Goal: Task Accomplishment & Management: Use online tool/utility

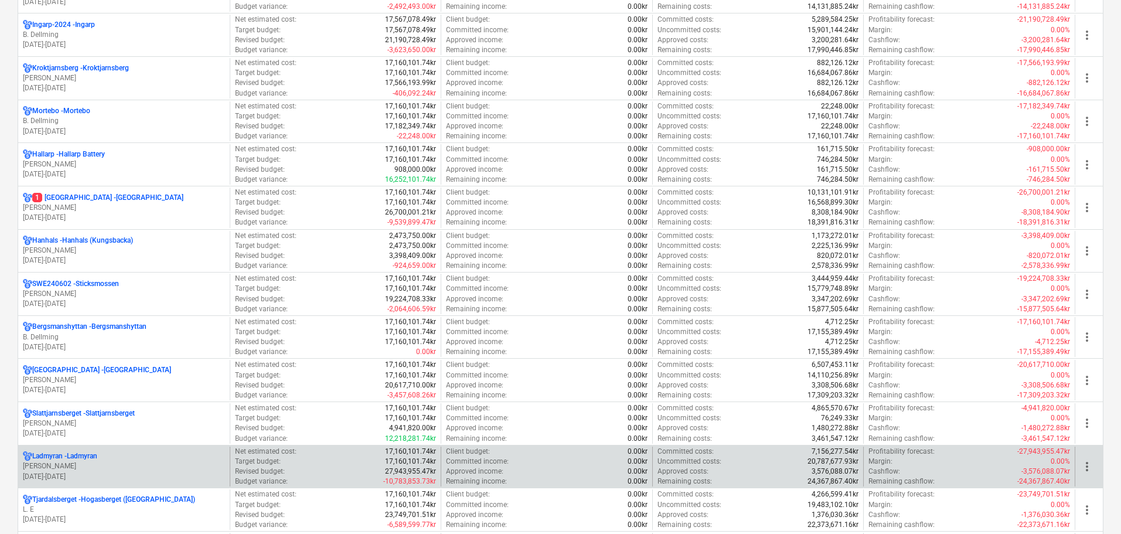
scroll to position [879, 0]
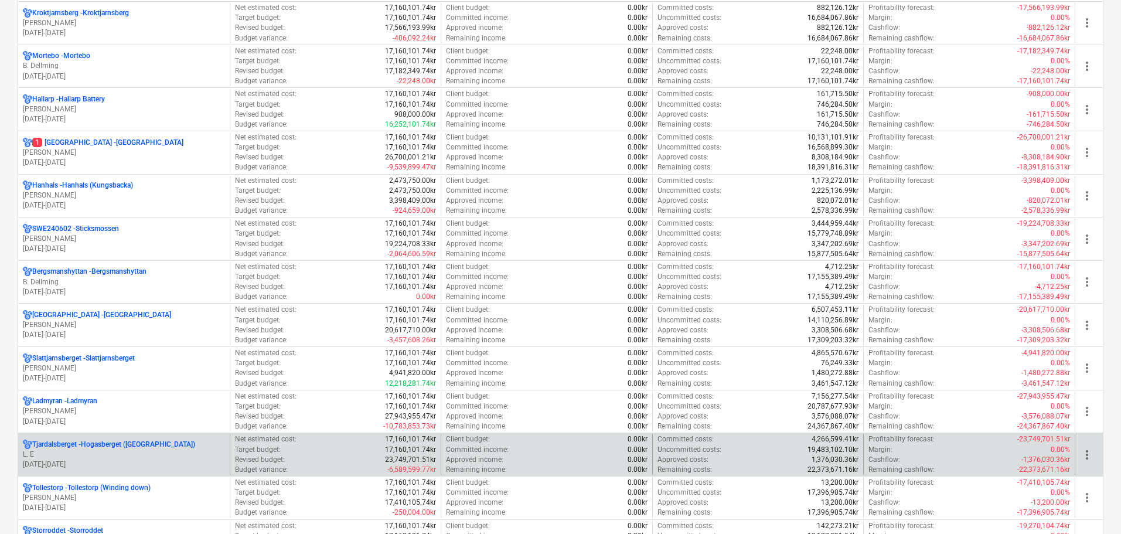
click at [166, 452] on p "L. E" at bounding box center [124, 454] width 202 height 10
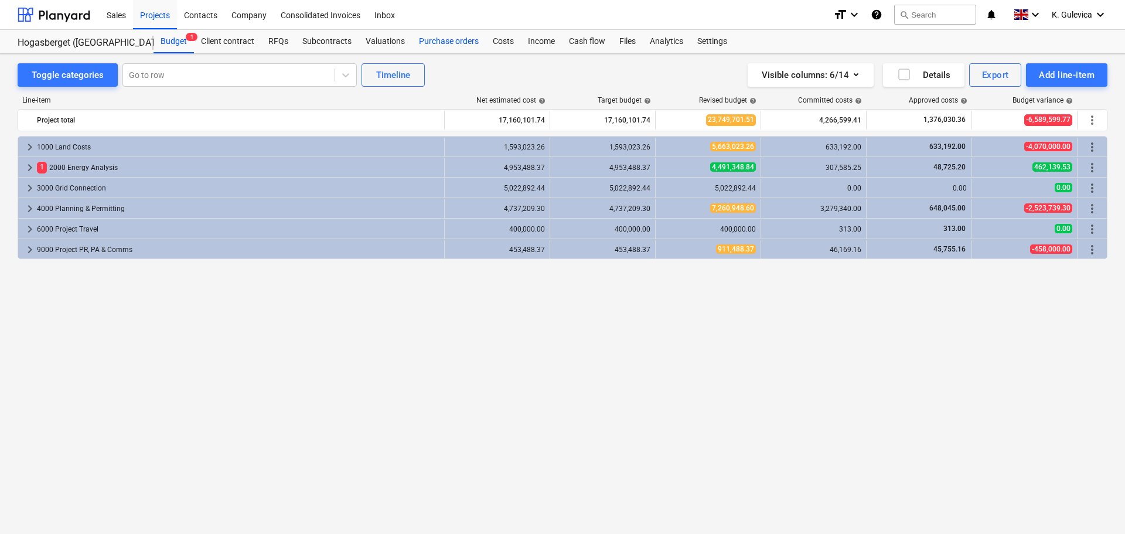
click at [446, 39] on div "Purchase orders" at bounding box center [449, 41] width 74 height 23
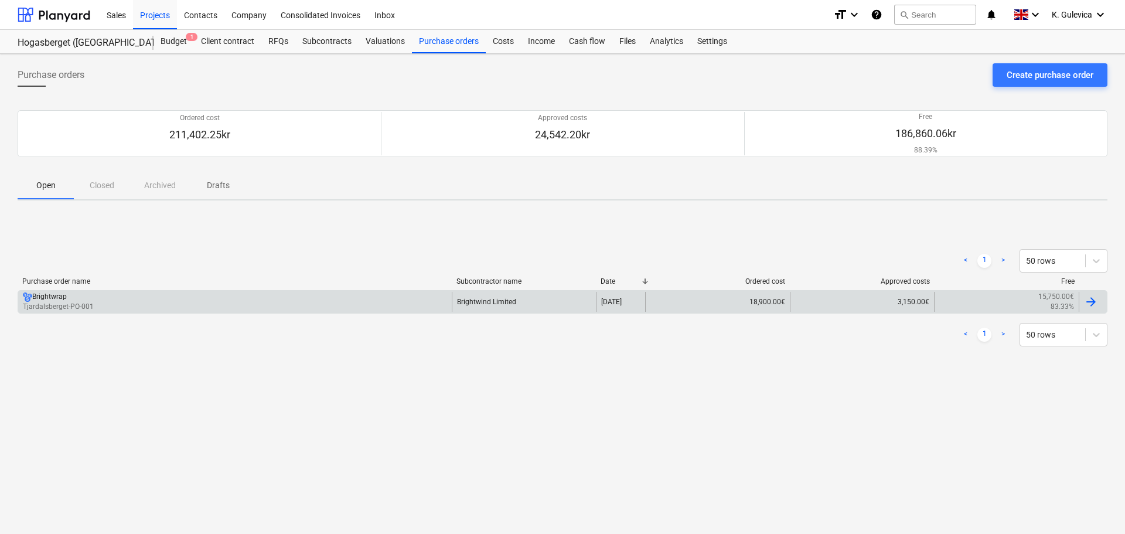
click at [524, 304] on div "Brightwind Limited" at bounding box center [524, 302] width 145 height 20
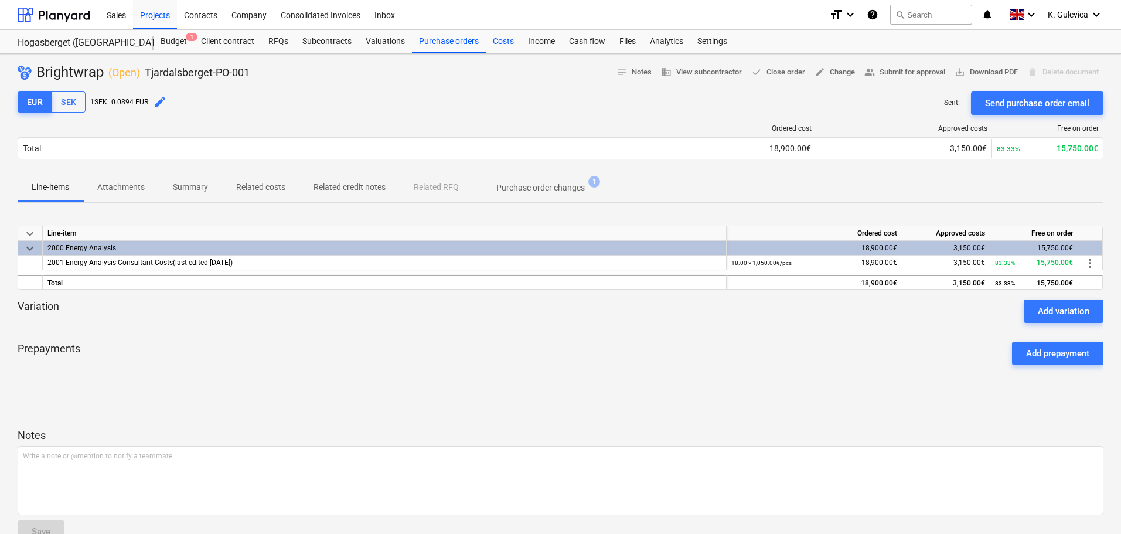
click at [500, 39] on div "Costs" at bounding box center [503, 41] width 35 height 23
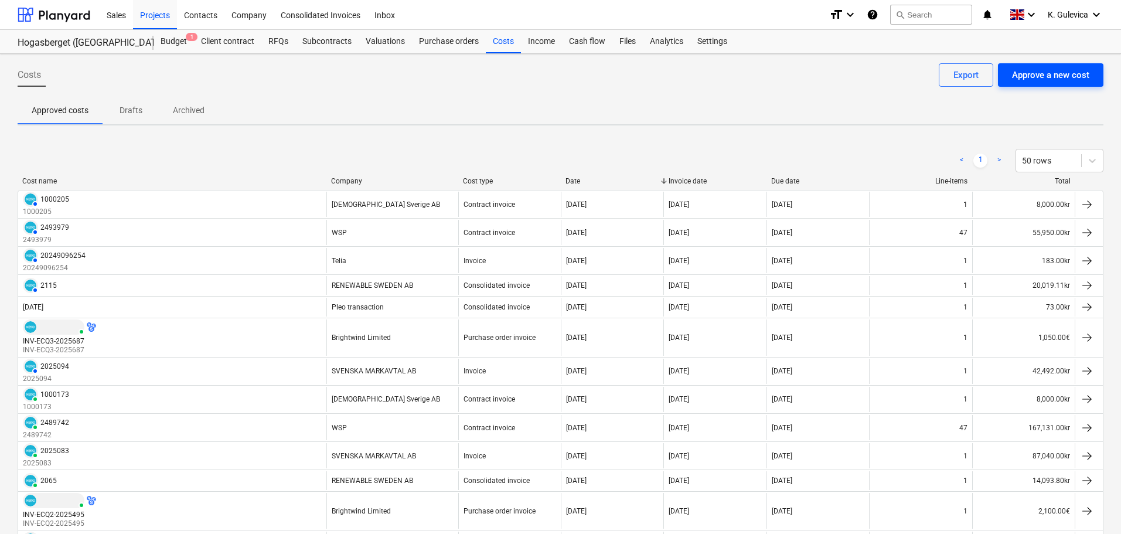
click at [1072, 77] on div "Approve a new cost" at bounding box center [1050, 74] width 77 height 15
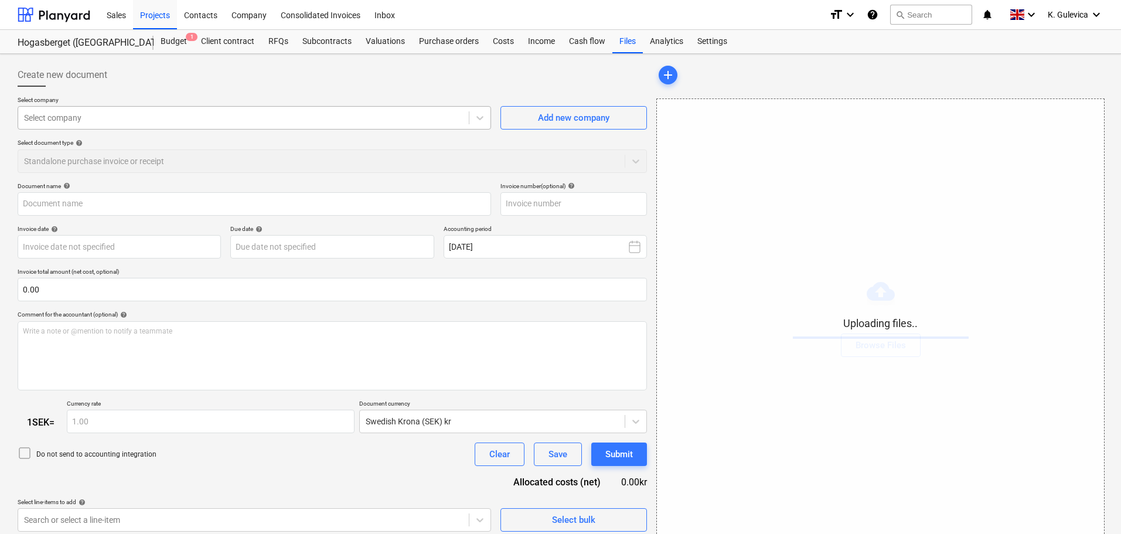
click at [233, 115] on div at bounding box center [243, 118] width 439 height 12
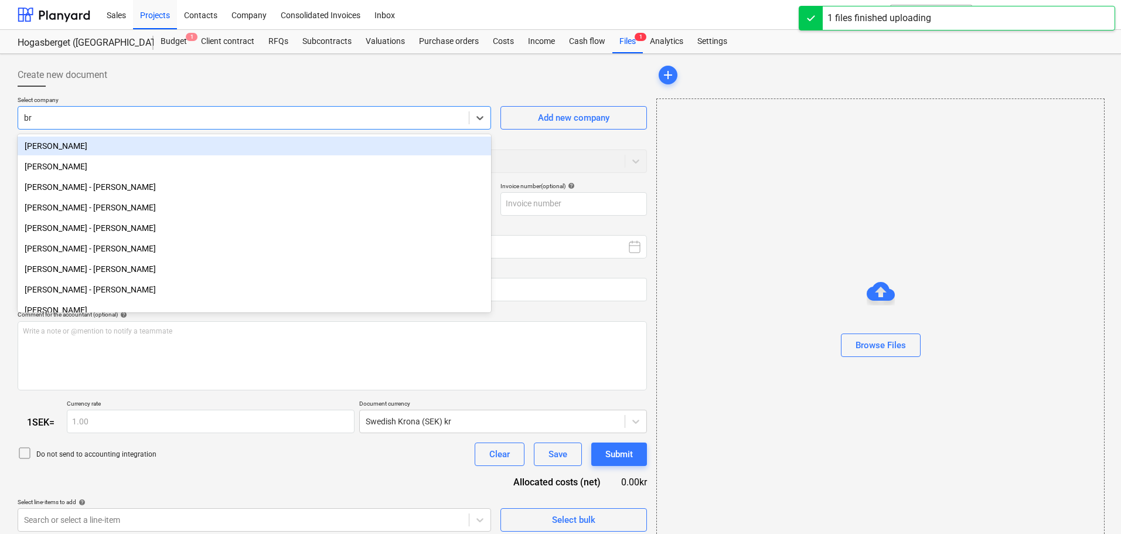
type input "bri"
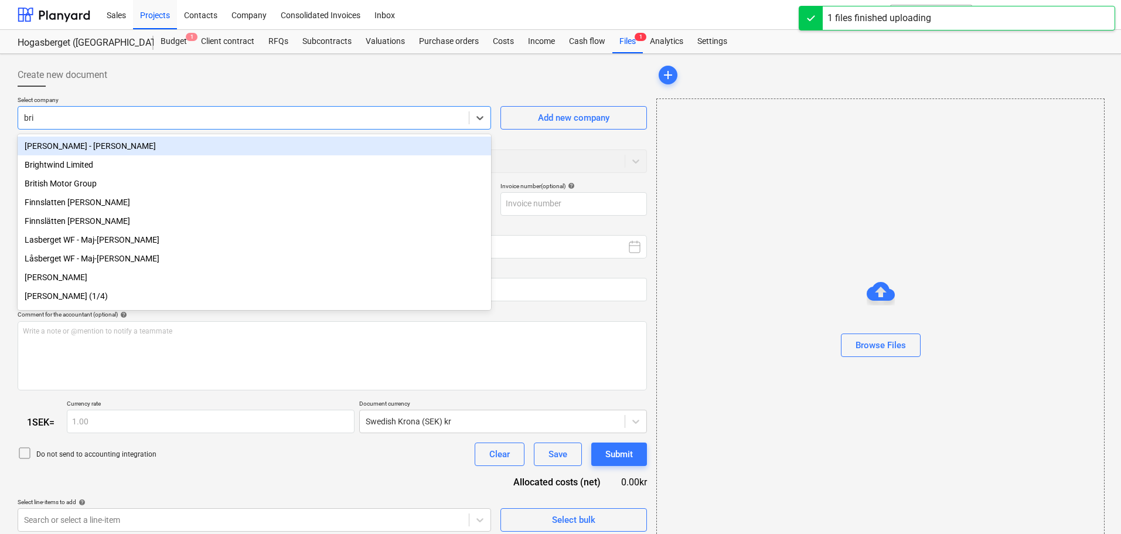
type input "Invoice INV-ECQ3-2025726.pdf"
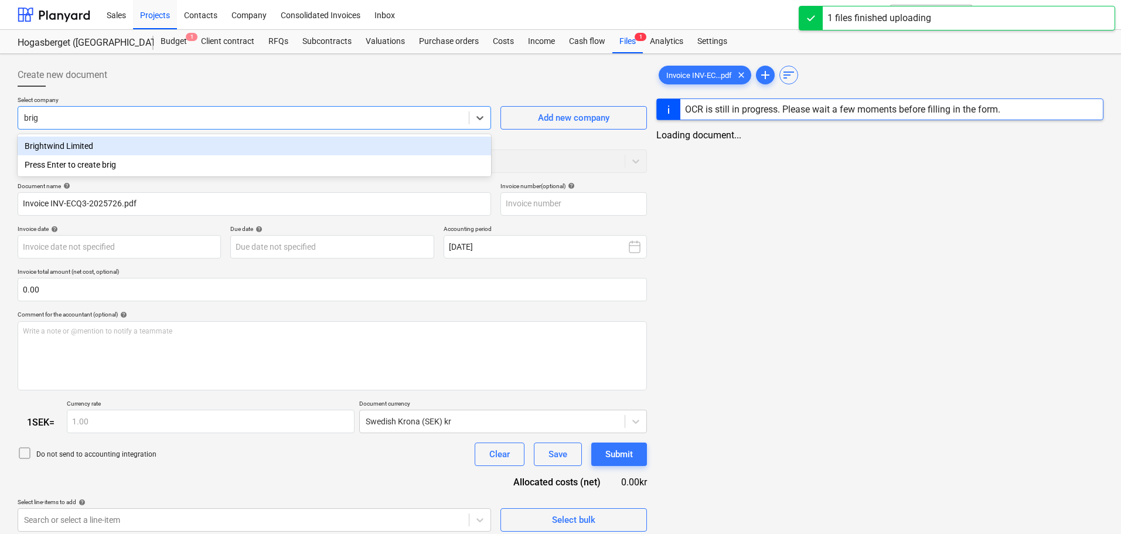
type input "brigh"
click at [220, 146] on div "Brightwind Limited" at bounding box center [254, 146] width 473 height 19
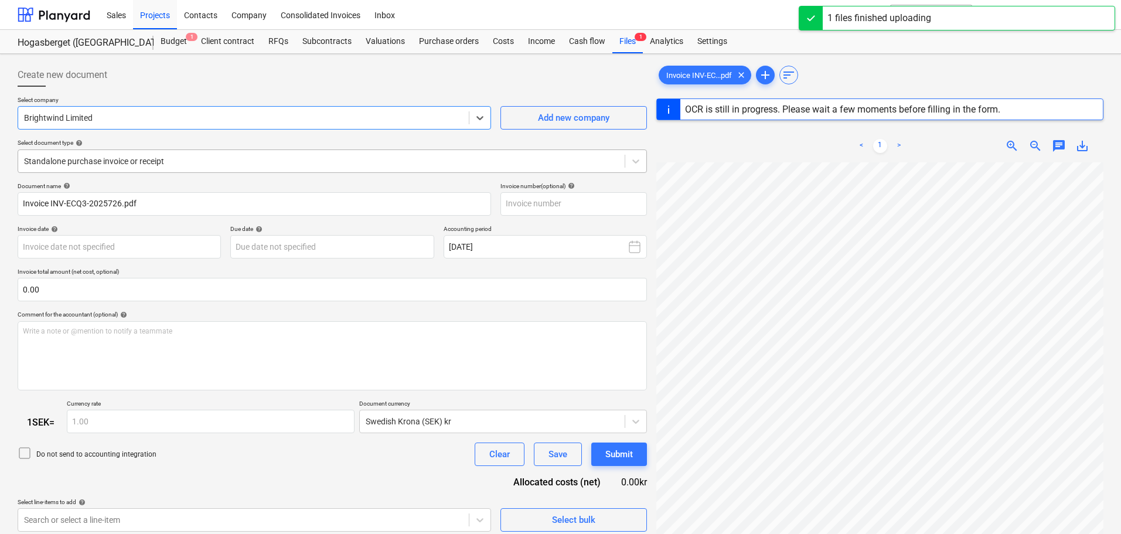
click at [217, 155] on div at bounding box center [321, 161] width 595 height 12
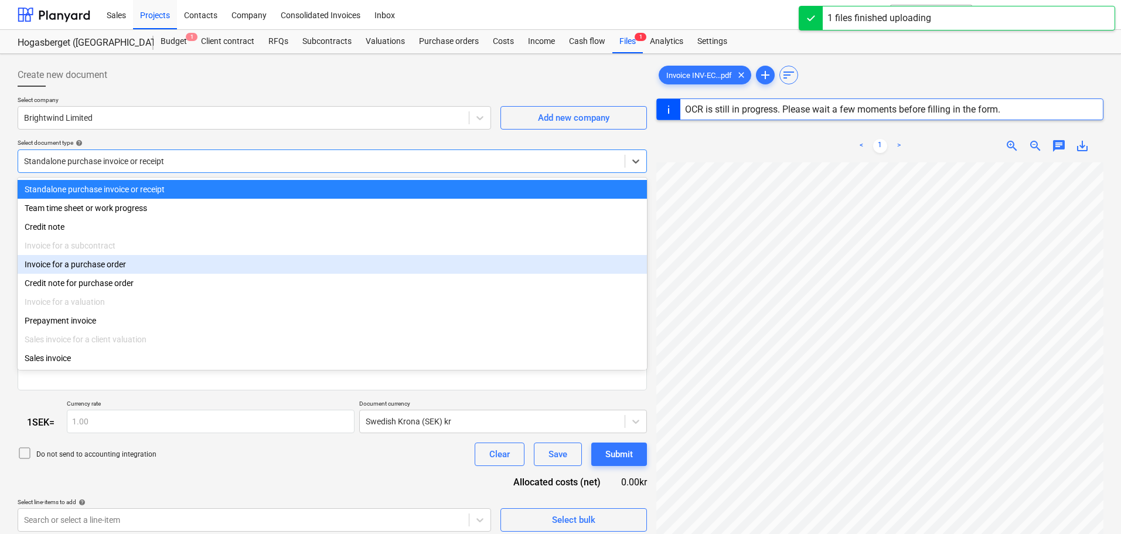
click at [86, 270] on div "Invoice for a purchase order" at bounding box center [332, 264] width 629 height 19
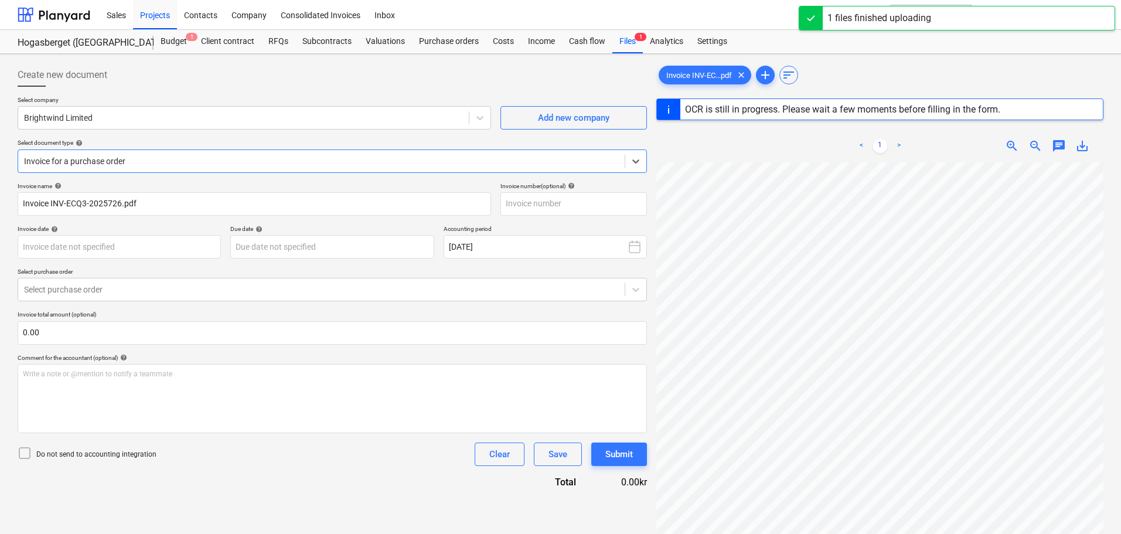
type input "INV-ECQ3-2025726"
type input "[DATE]"
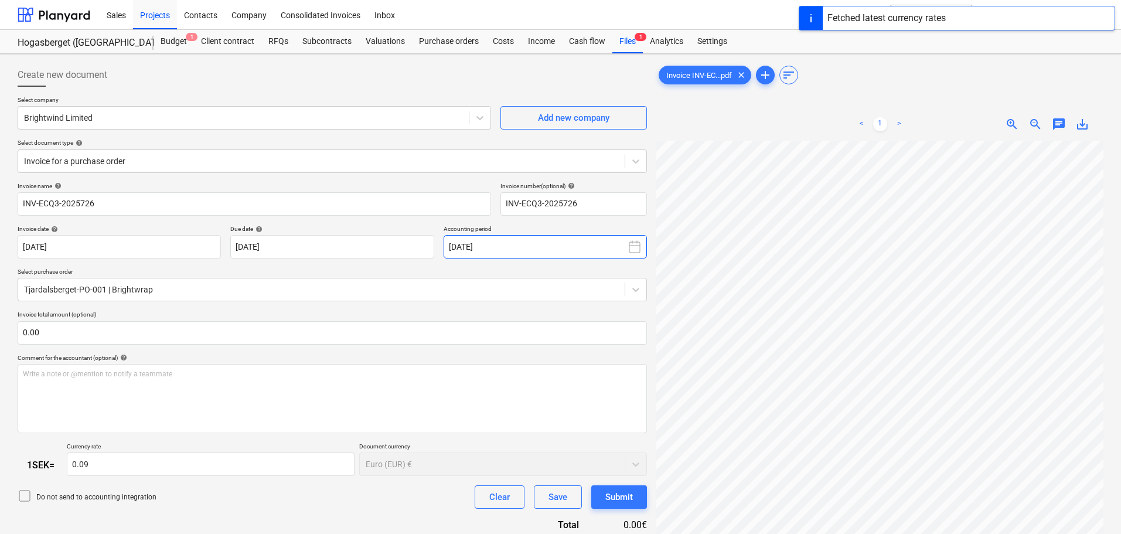
click at [480, 256] on button "[DATE]" at bounding box center [545, 246] width 203 height 23
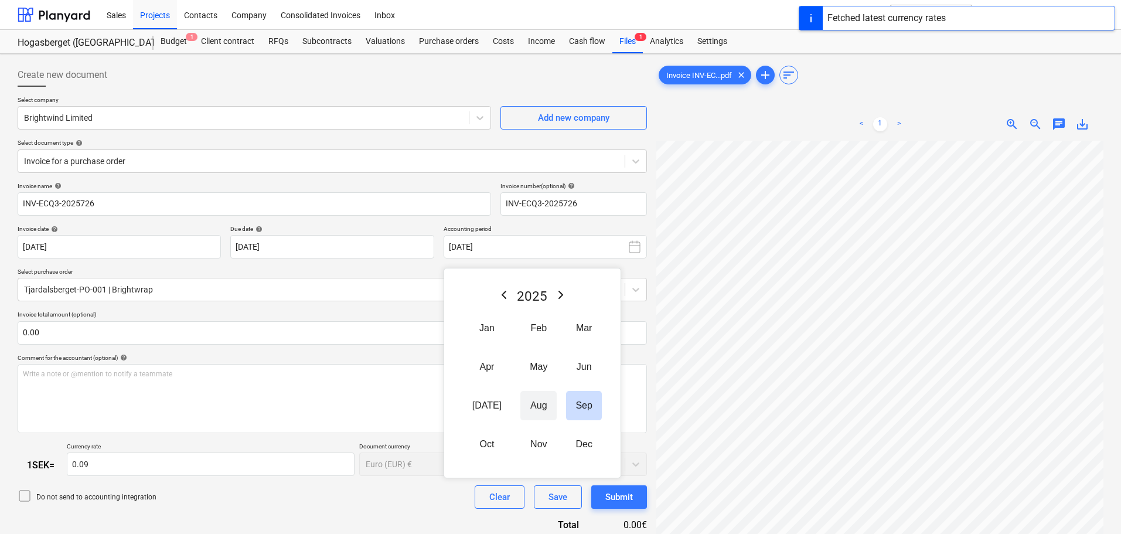
click at [524, 413] on button "Aug" at bounding box center [538, 405] width 36 height 29
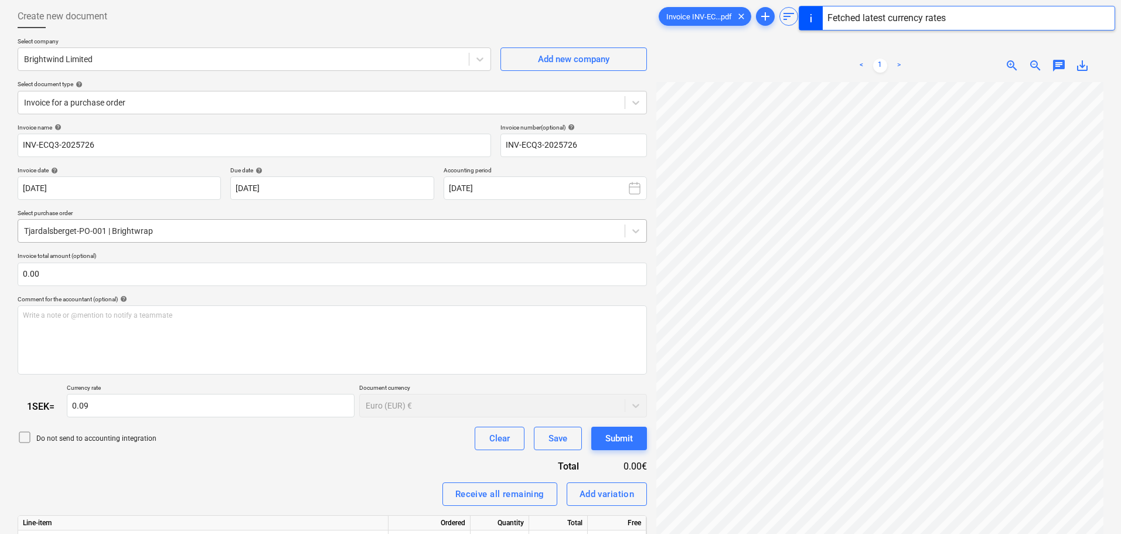
scroll to position [117, 0]
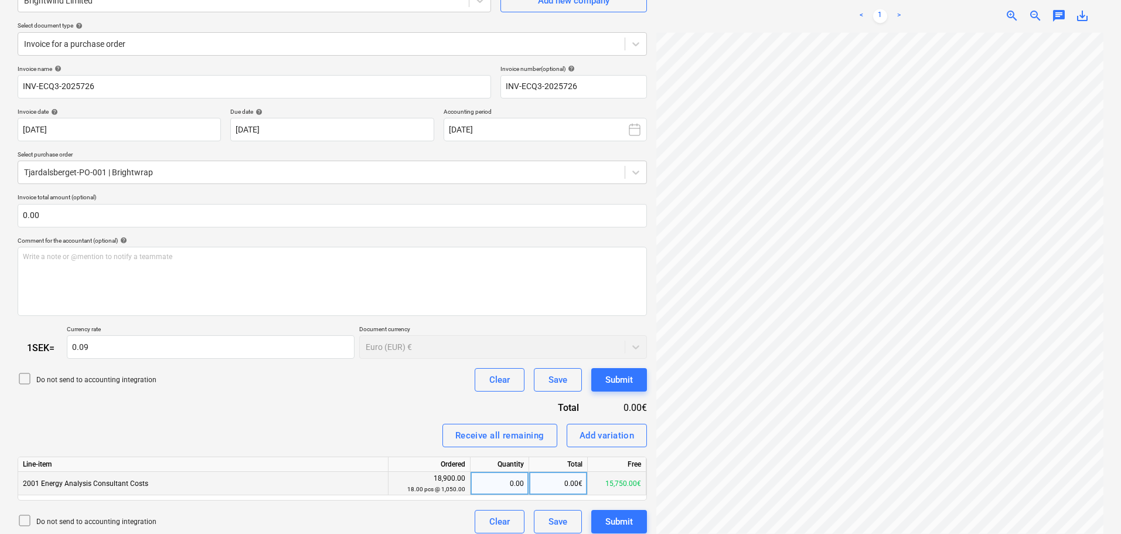
click at [507, 483] on div "0.00" at bounding box center [499, 483] width 49 height 23
type input "1"
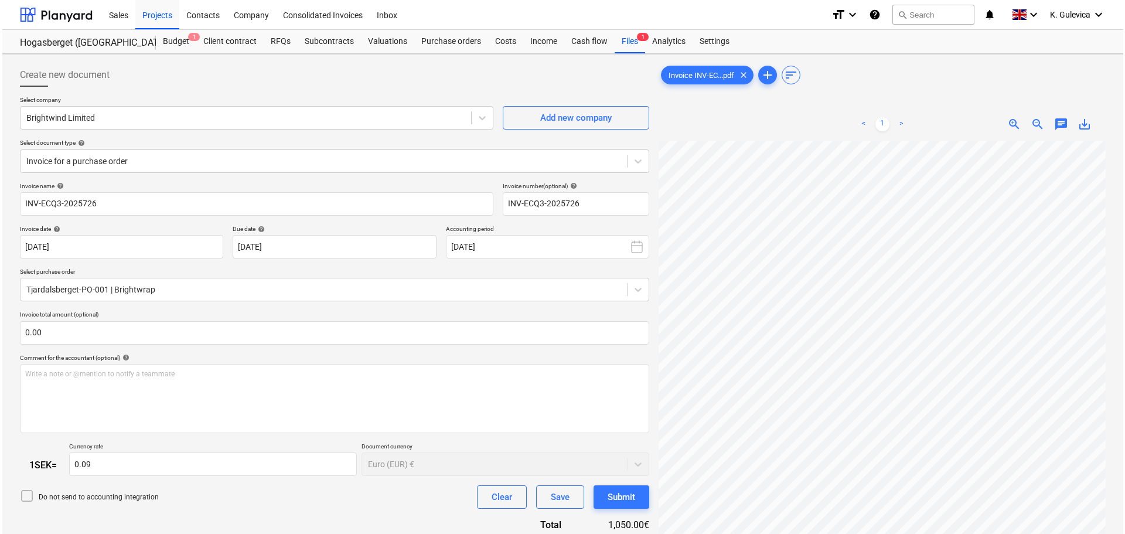
scroll to position [126, 0]
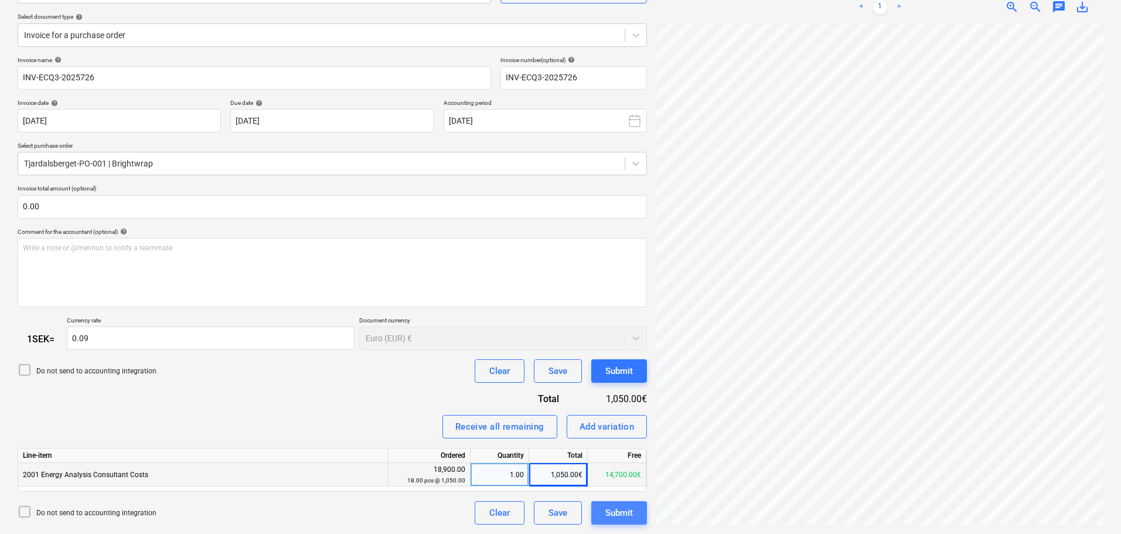
click at [626, 516] on div "Submit" at bounding box center [619, 512] width 28 height 15
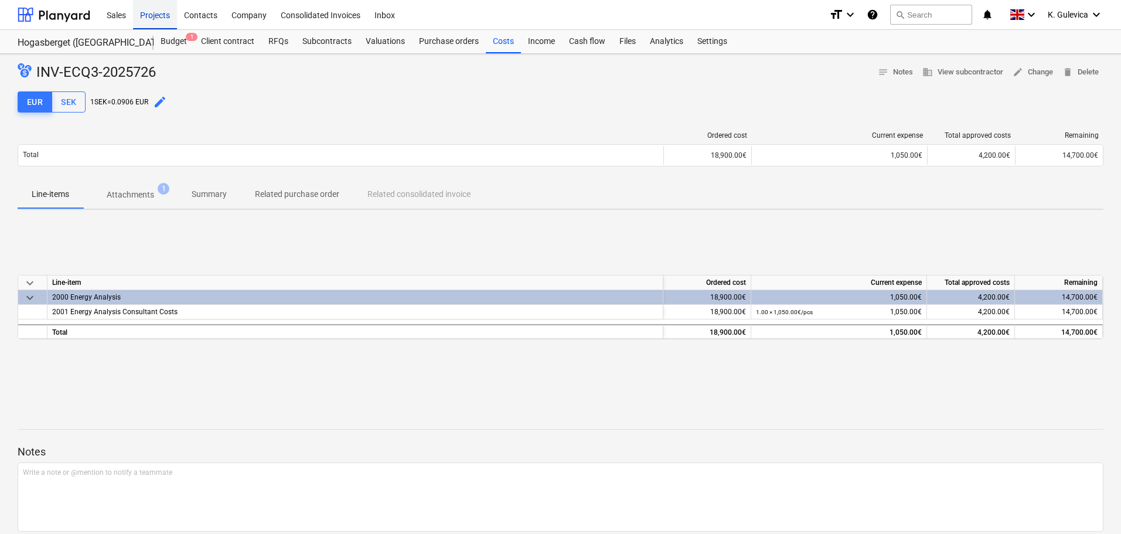
click at [154, 23] on div "Projects" at bounding box center [155, 14] width 44 height 30
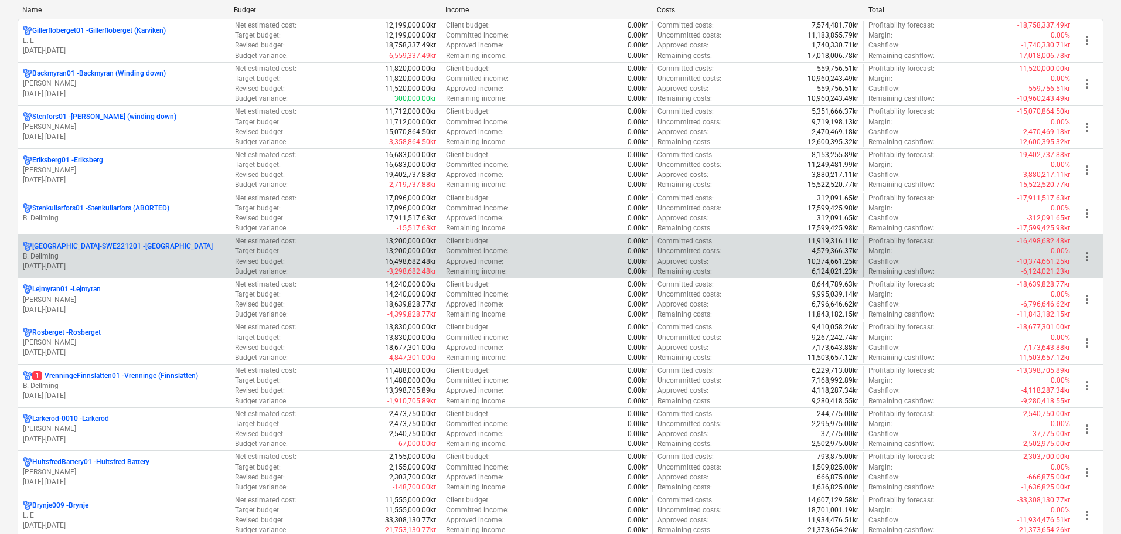
scroll to position [176, 0]
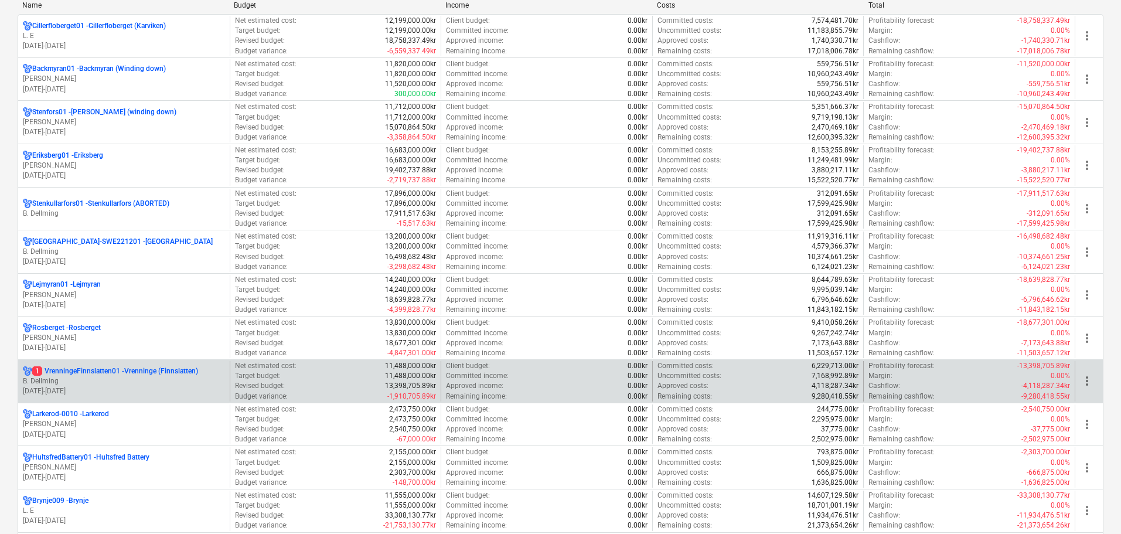
click at [162, 376] on p "B. Dellming" at bounding box center [124, 381] width 202 height 10
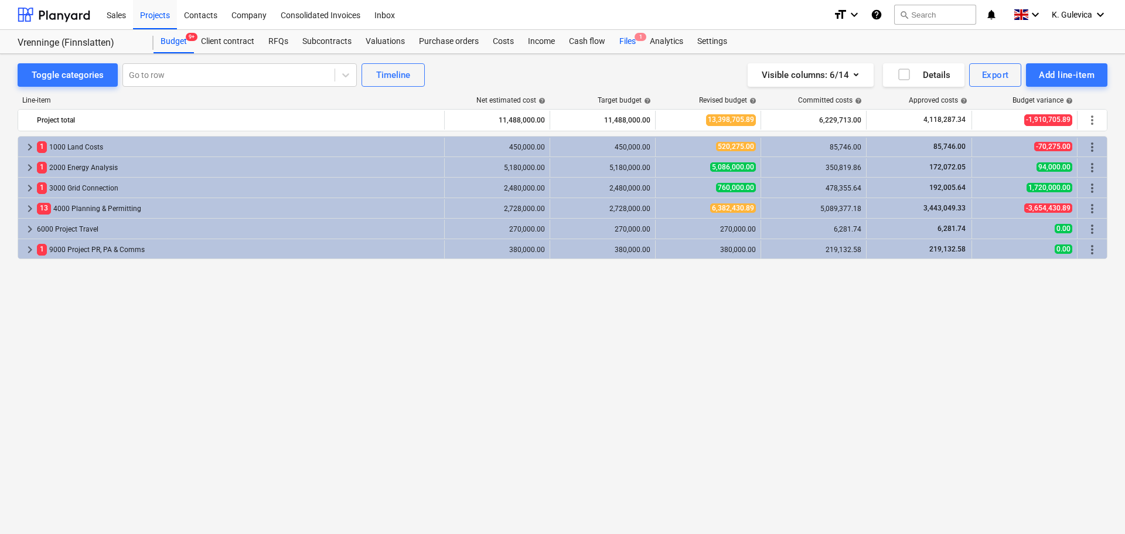
click at [623, 43] on div "Files 1" at bounding box center [627, 41] width 30 height 23
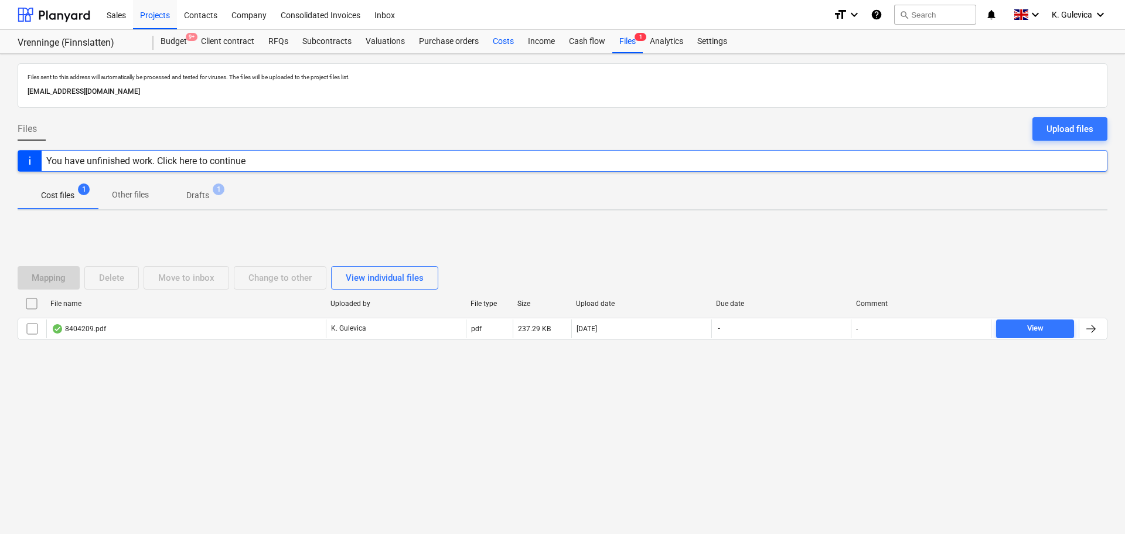
click at [506, 42] on div "Costs" at bounding box center [503, 41] width 35 height 23
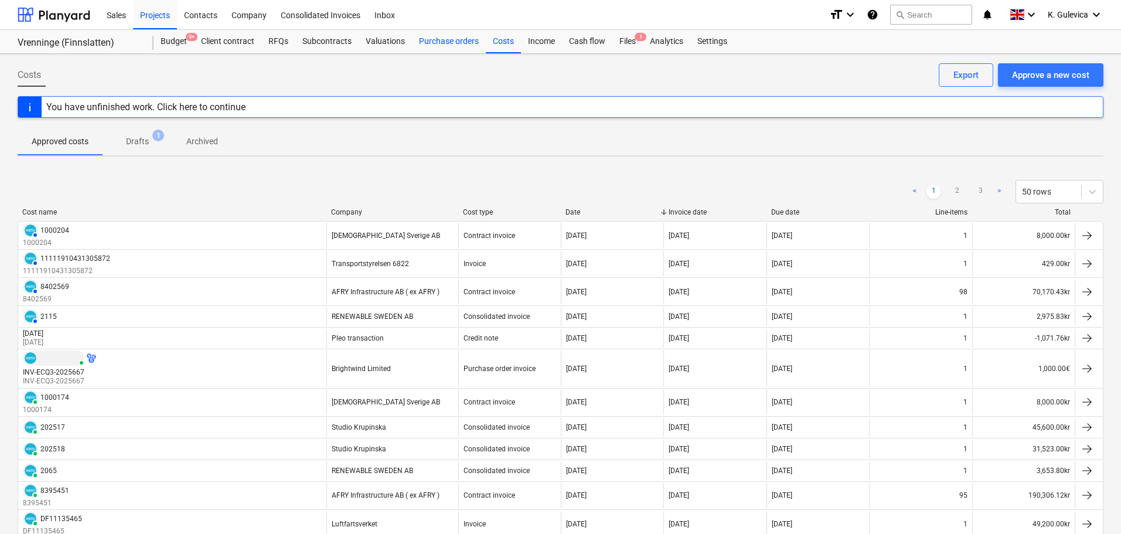
click at [435, 38] on div "Purchase orders" at bounding box center [449, 41] width 74 height 23
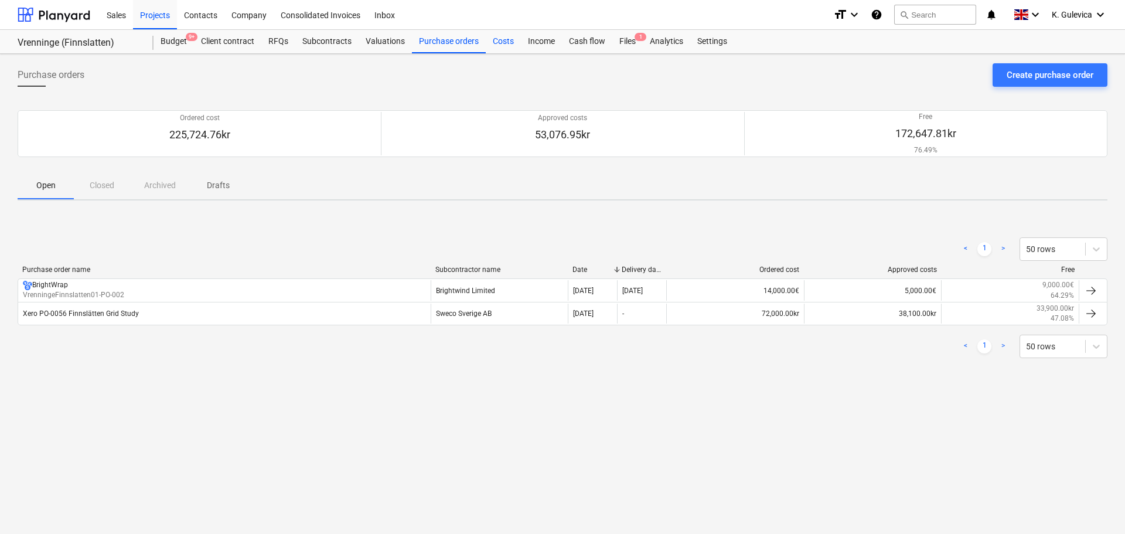
click at [495, 42] on div "Costs" at bounding box center [503, 41] width 35 height 23
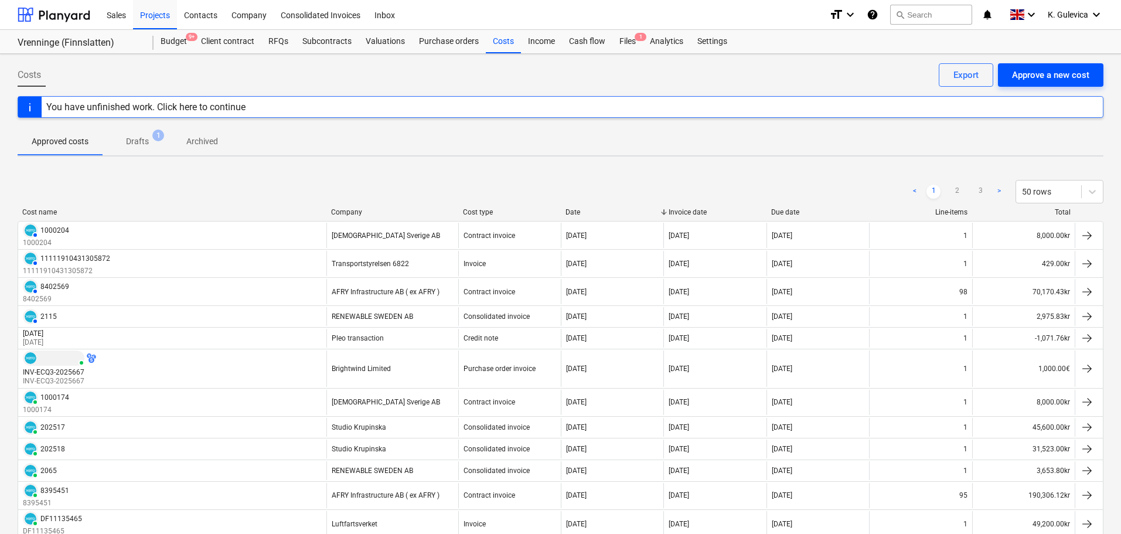
click at [1049, 74] on div "Approve a new cost" at bounding box center [1050, 74] width 77 height 15
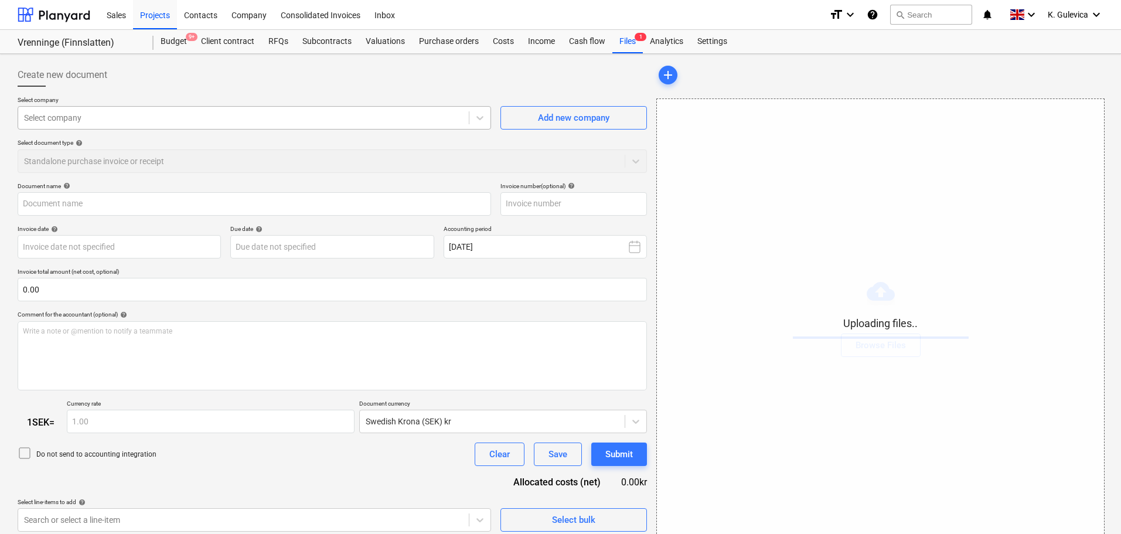
click at [271, 115] on div at bounding box center [243, 118] width 439 height 12
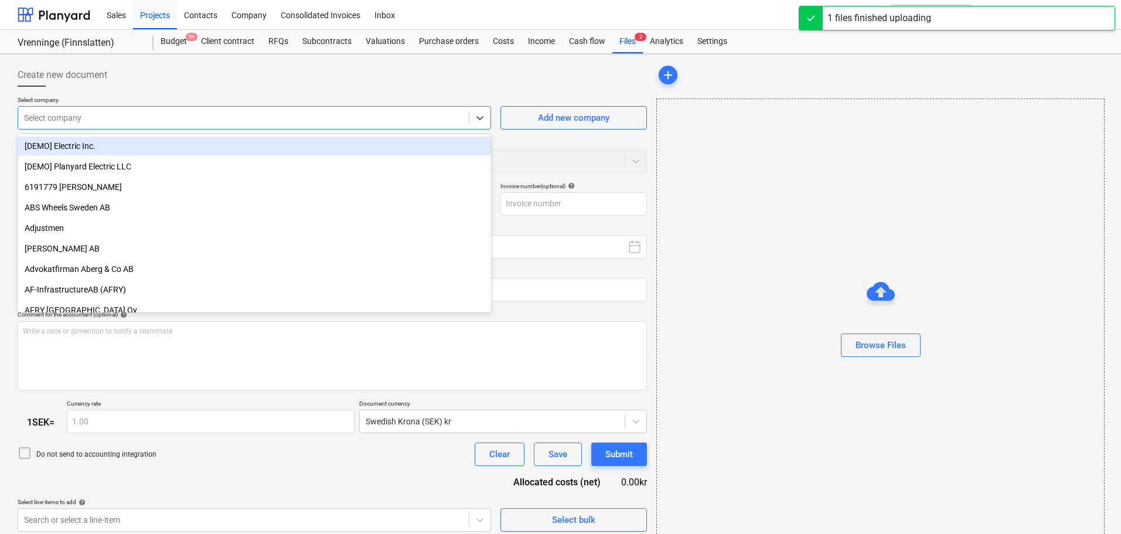
type input "Invoice INV-ECQ3-2025727.pdf"
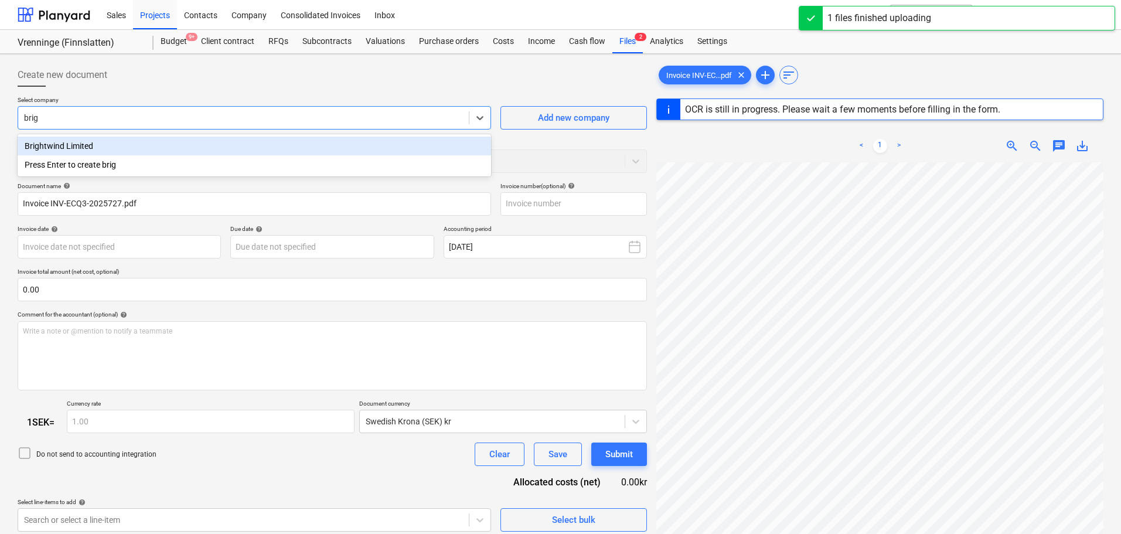
type input "brigh"
click at [257, 142] on div "Brightwind Limited" at bounding box center [254, 146] width 473 height 19
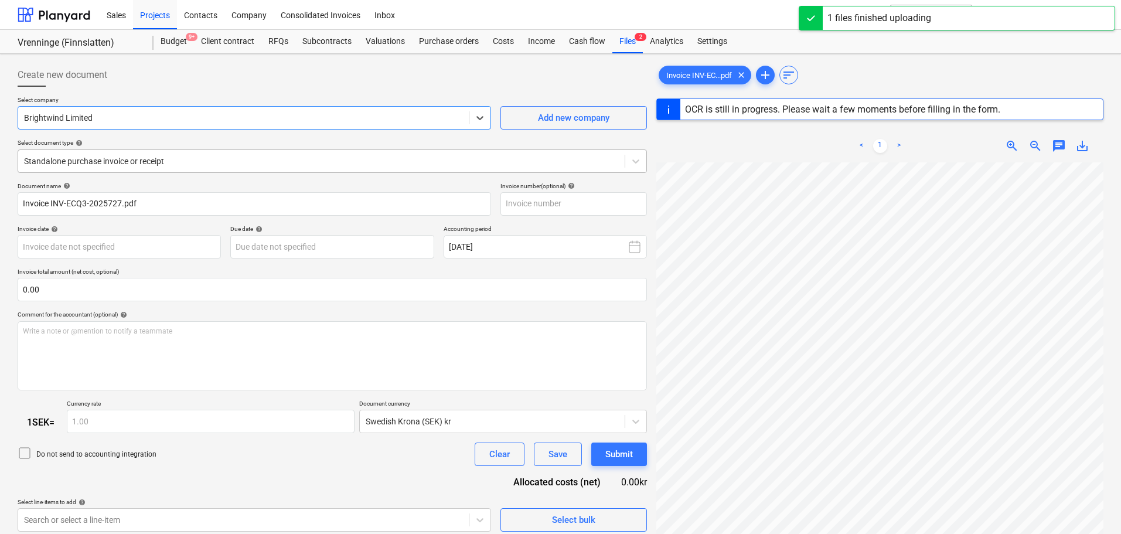
click at [279, 157] on div at bounding box center [321, 161] width 595 height 12
type input "INV-ECQ3-2025727"
type input "[DATE]"
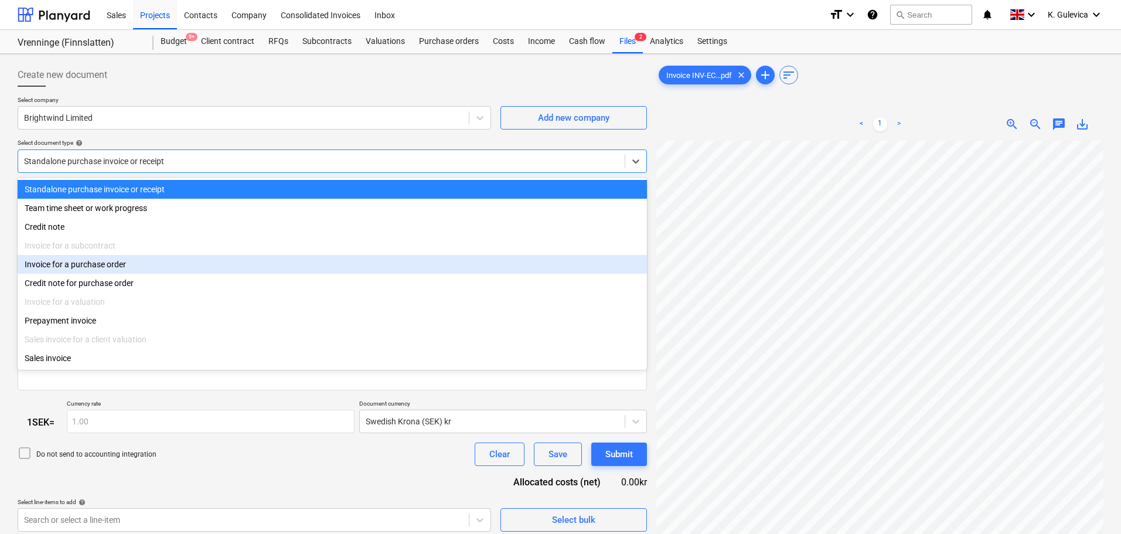
click at [111, 264] on div "Invoice for a purchase order" at bounding box center [332, 264] width 629 height 19
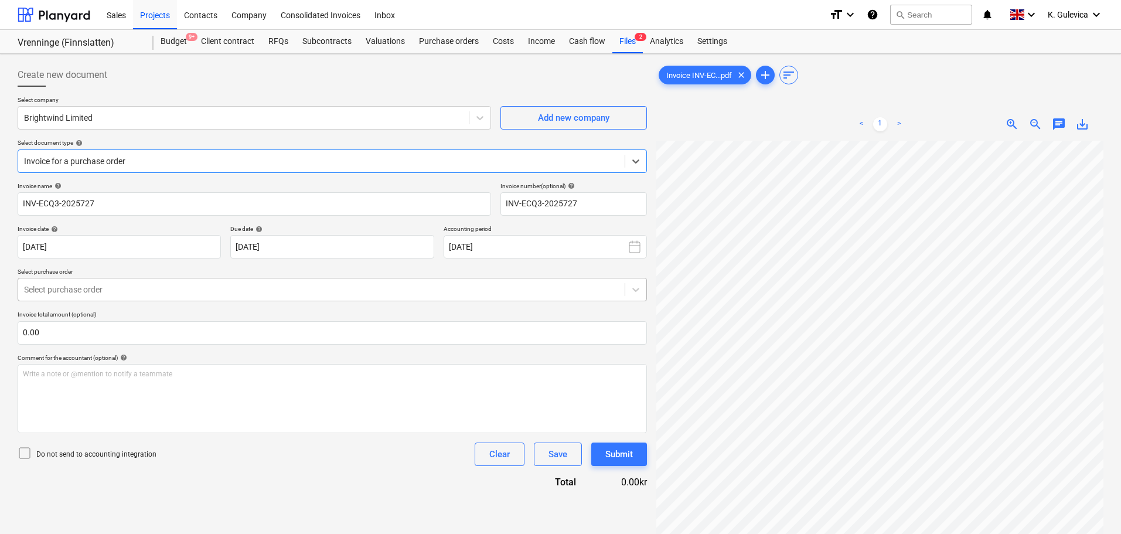
click at [203, 290] on div at bounding box center [321, 290] width 595 height 12
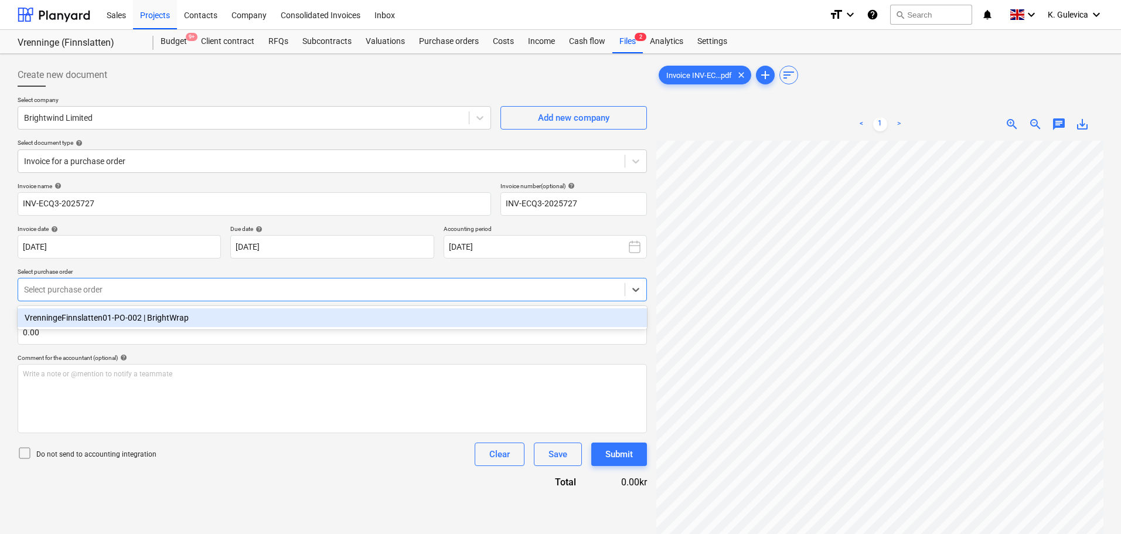
click at [186, 314] on div "VrenningeFinnslatten01-PO-002 | BrightWrap" at bounding box center [332, 317] width 629 height 19
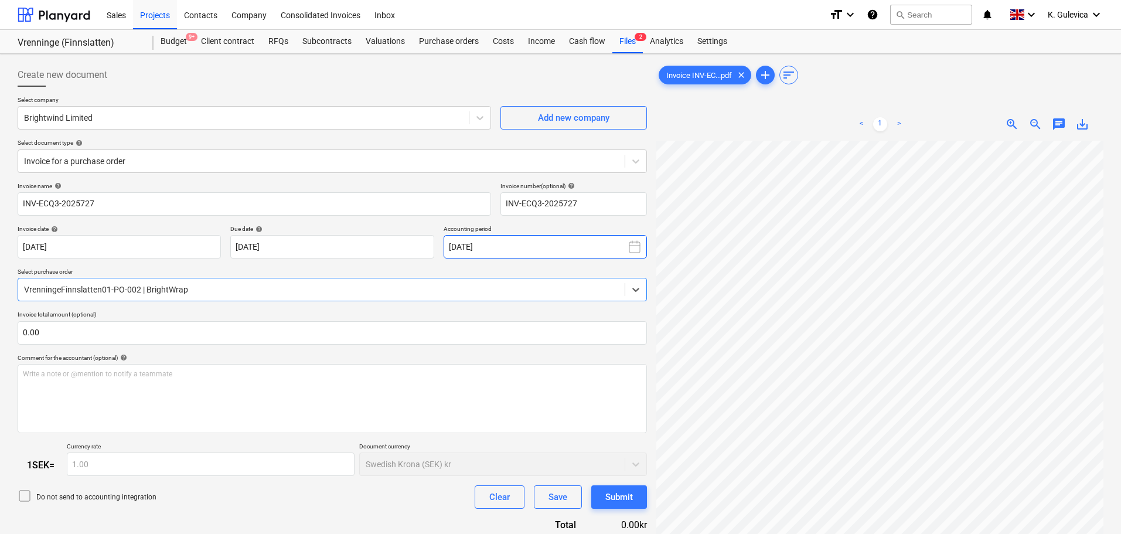
click at [592, 244] on button "[DATE]" at bounding box center [545, 246] width 203 height 23
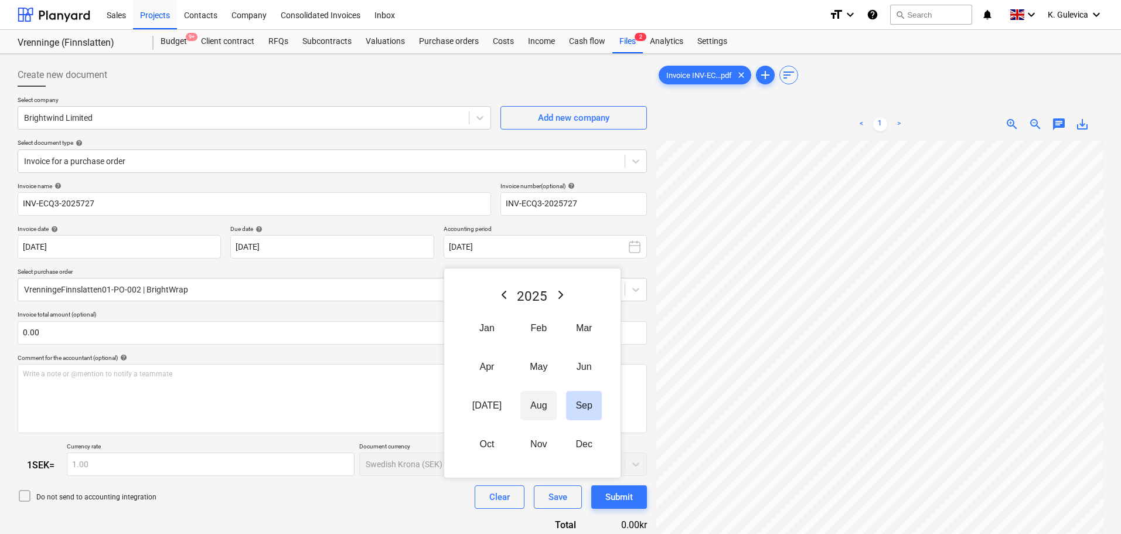
click at [522, 404] on button "Aug" at bounding box center [538, 405] width 36 height 29
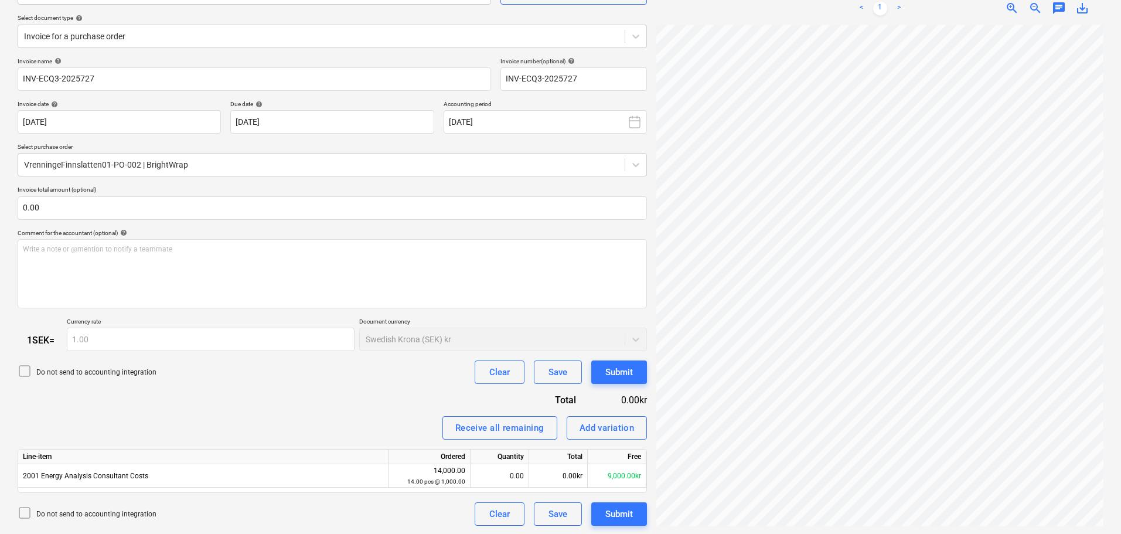
scroll to position [126, 0]
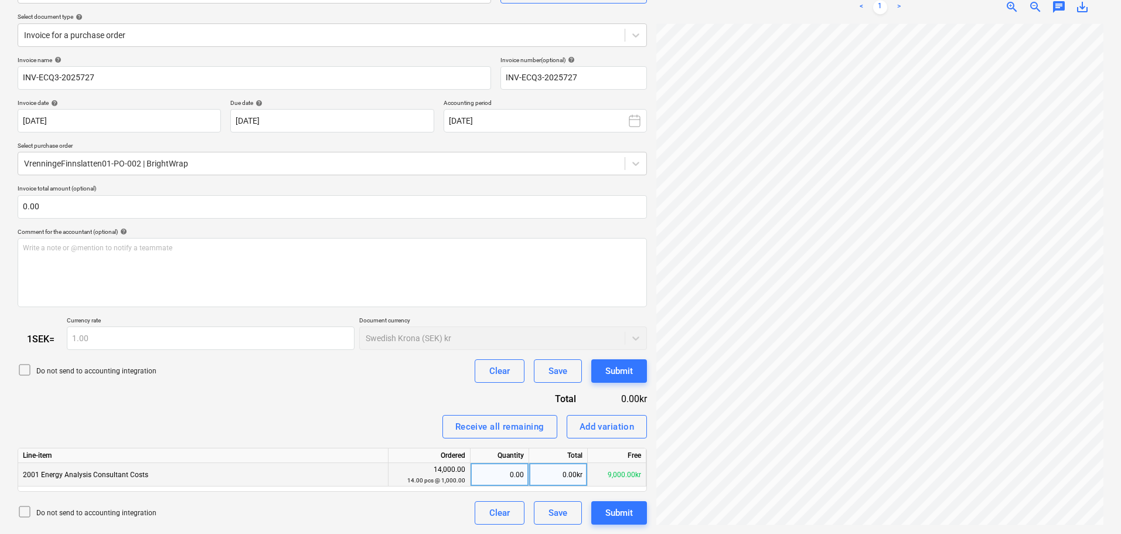
click at [506, 476] on div "0.00" at bounding box center [499, 474] width 49 height 23
type input "1"
click at [623, 514] on div "Submit" at bounding box center [619, 512] width 28 height 15
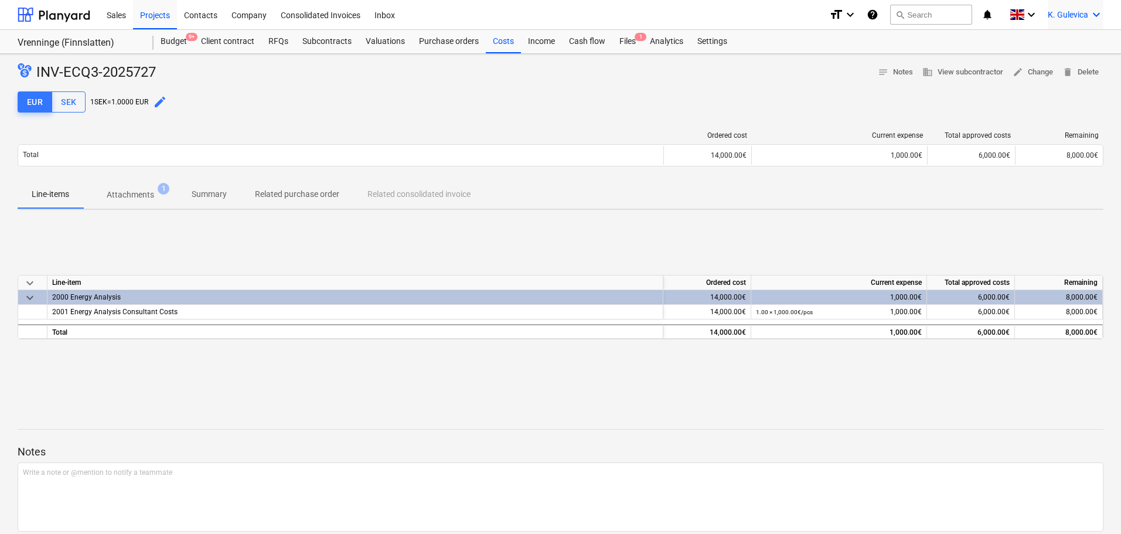
click at [1085, 14] on span "K. Gulevica" at bounding box center [1068, 14] width 40 height 9
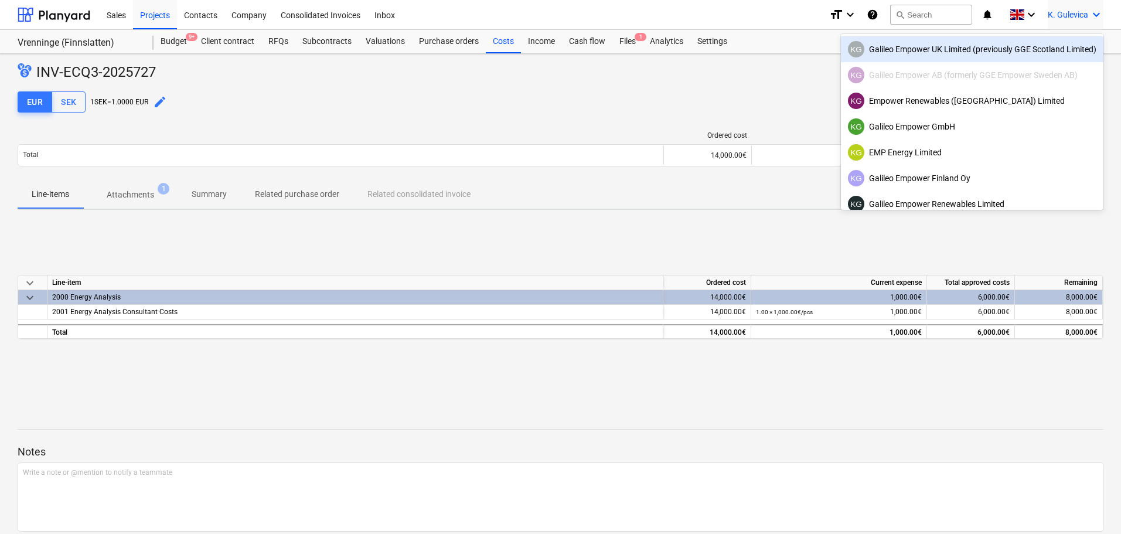
click at [904, 53] on div "KG Galileo Empower UK Limited (previously GGE Scotland Limited)" at bounding box center [972, 49] width 248 height 16
